Goal: Task Accomplishment & Management: Use online tool/utility

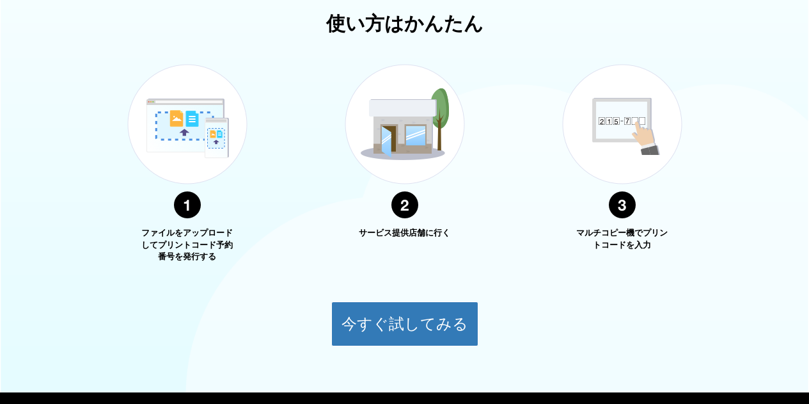
scroll to position [256, 0]
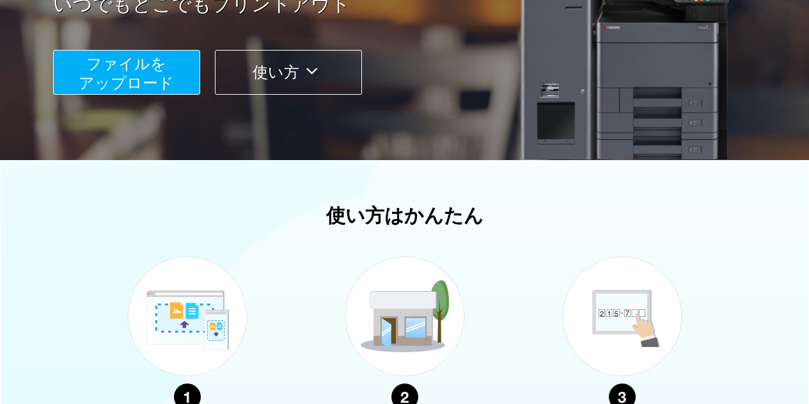
click at [139, 90] on span "ファイルを ​​アップロード" at bounding box center [126, 73] width 95 height 36
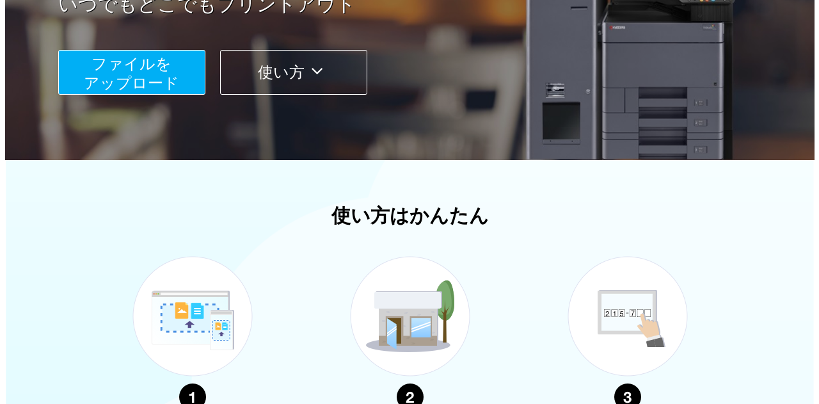
scroll to position [133, 0]
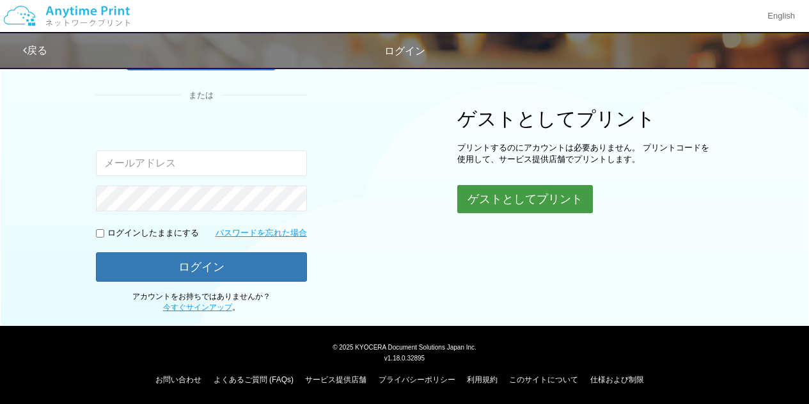
click at [497, 193] on button "ゲストとしてプリント" at bounding box center [525, 199] width 136 height 28
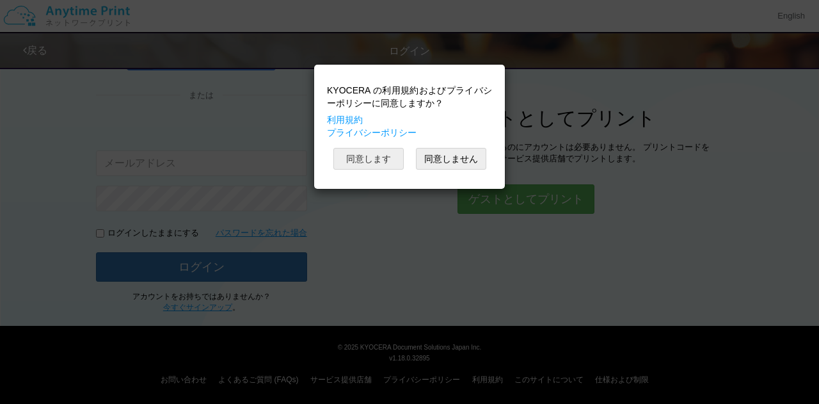
click at [374, 160] on button "同意します" at bounding box center [368, 159] width 70 height 22
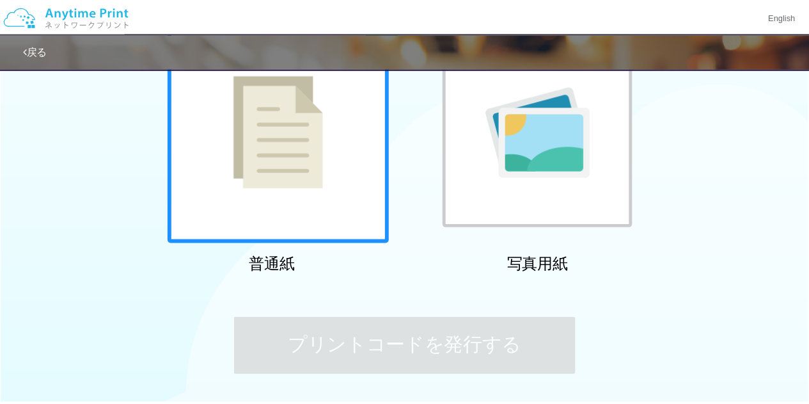
scroll to position [39, 0]
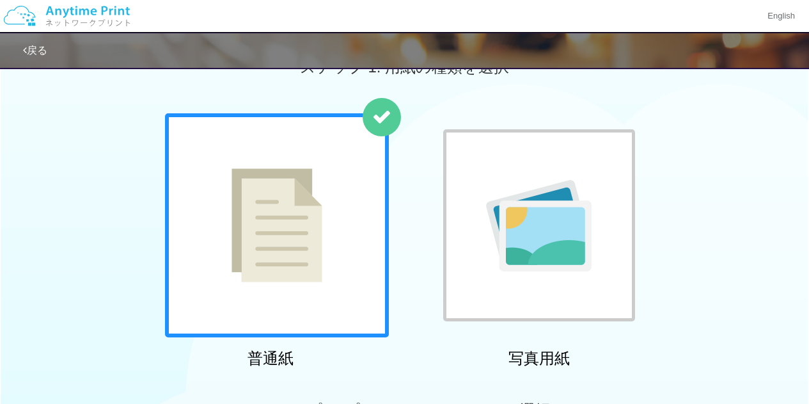
click at [340, 186] on div at bounding box center [277, 225] width 224 height 224
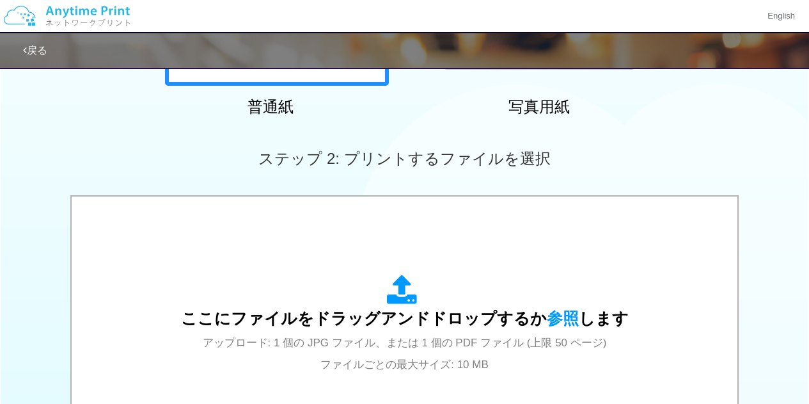
scroll to position [359, 0]
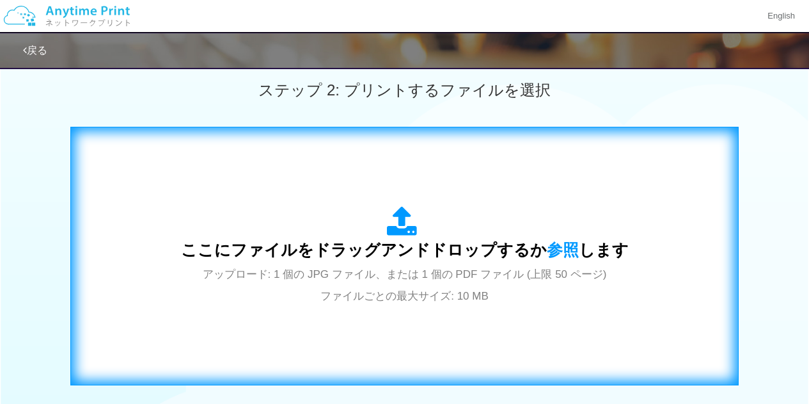
click at [559, 238] on div "ここにファイルをドラッグアンドドロップするか 参照 します アップロード: 1 個の JPG ファイル、または 1 個の PDF ファイル (上限 50 ペー…" at bounding box center [405, 256] width 448 height 100
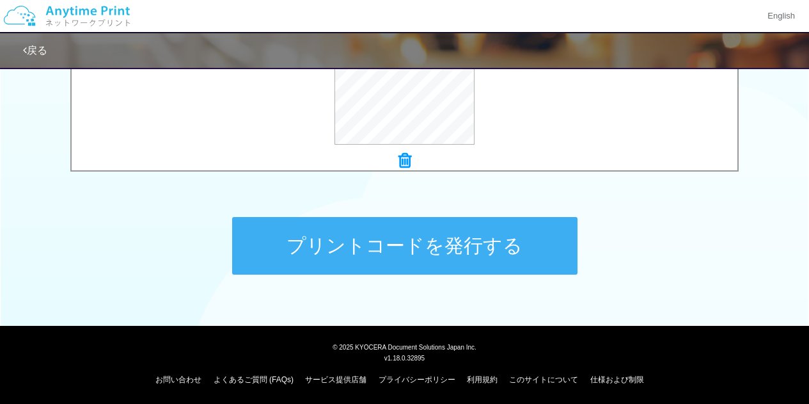
scroll to position [569, 0]
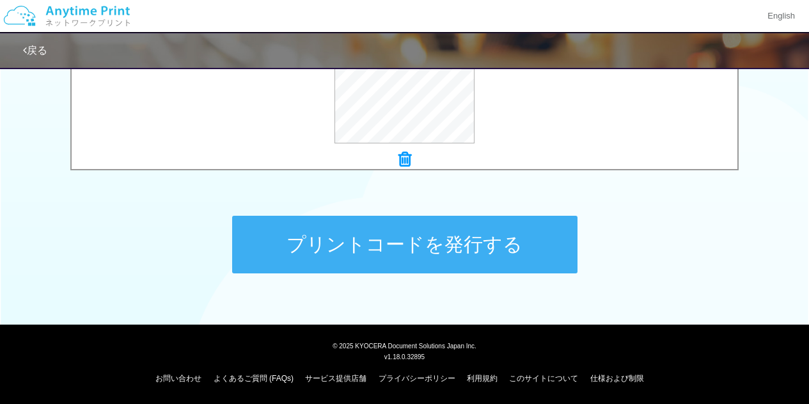
click at [440, 249] on button "プリントコードを発行する" at bounding box center [405, 245] width 346 height 58
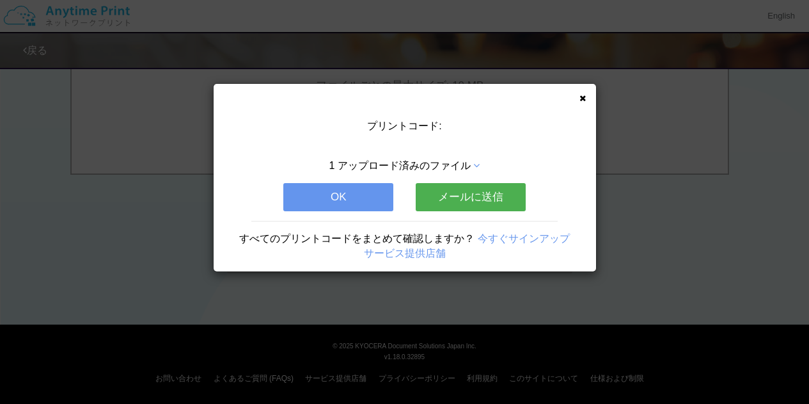
scroll to position [0, 0]
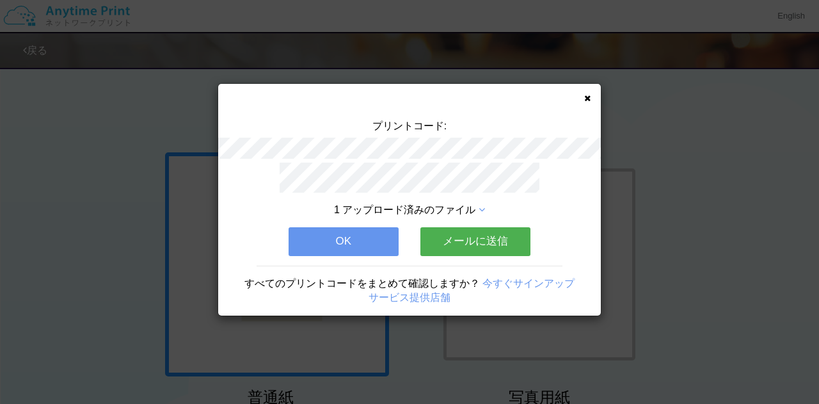
click at [429, 242] on button "メールに送信" at bounding box center [475, 241] width 110 height 28
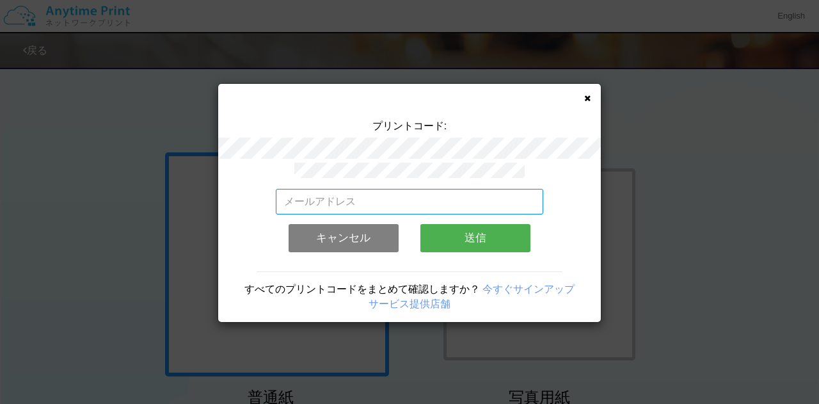
click at [397, 194] on input "email" at bounding box center [410, 202] width 268 height 26
type input "[EMAIL_ADDRESS][DOMAIN_NAME]"
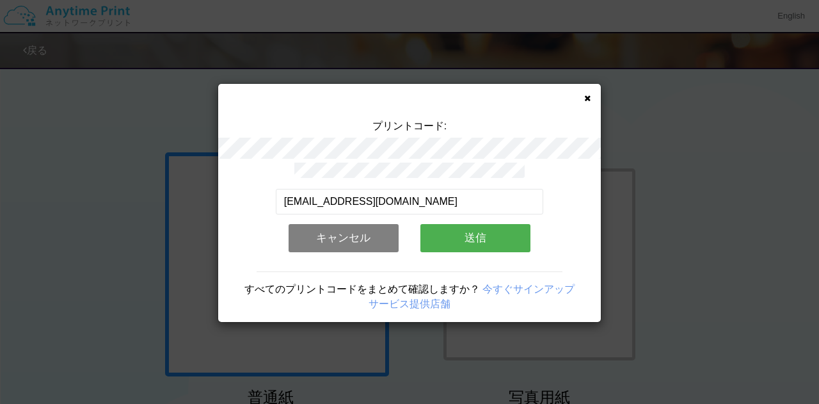
click at [484, 242] on button "送信" at bounding box center [475, 238] width 110 height 28
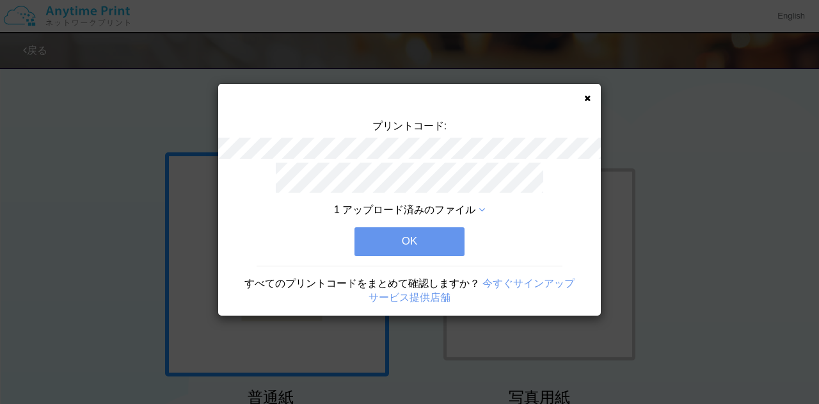
click at [430, 242] on button "OK" at bounding box center [409, 241] width 110 height 28
